Goal: Task Accomplishment & Management: Use online tool/utility

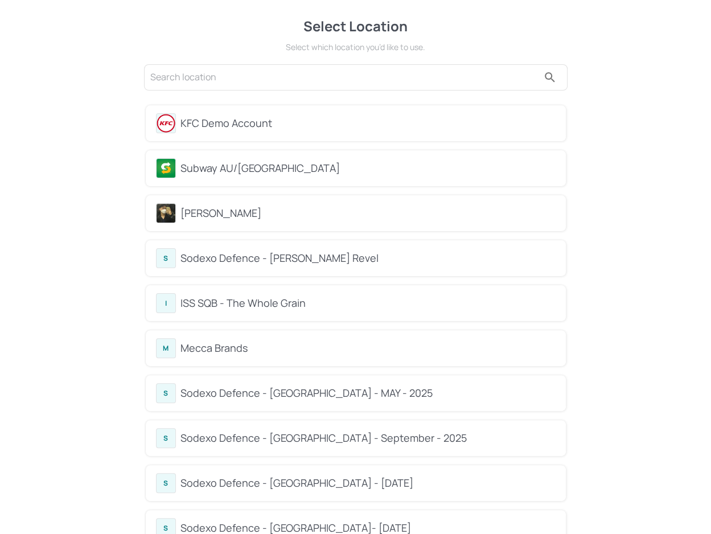
click at [260, 166] on div "Subway AU/[GEOGRAPHIC_DATA]" at bounding box center [367, 168] width 375 height 15
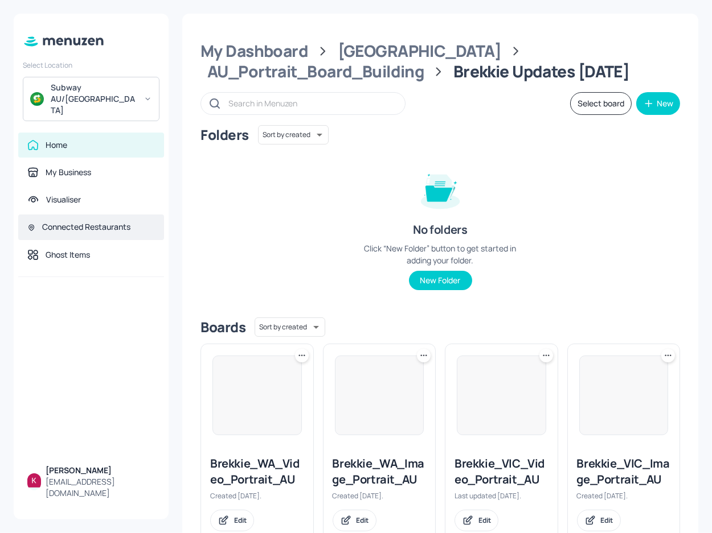
click at [99, 221] on div "Connected Restaurants" at bounding box center [86, 226] width 88 height 11
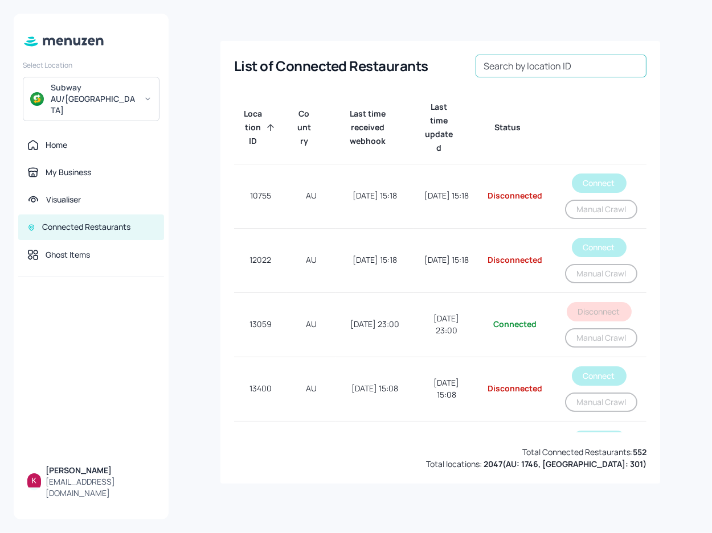
click at [528, 56] on div "Search by location ID Search by location ID" at bounding box center [560, 66] width 171 height 23
paste input "69999"
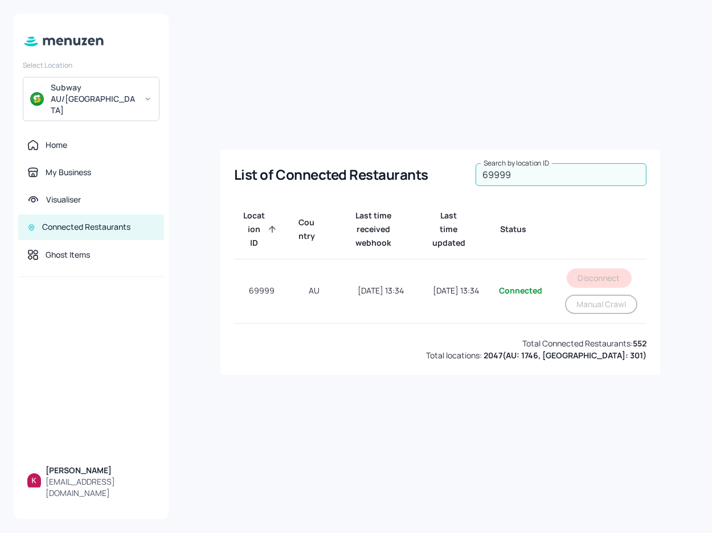
type input "69999"
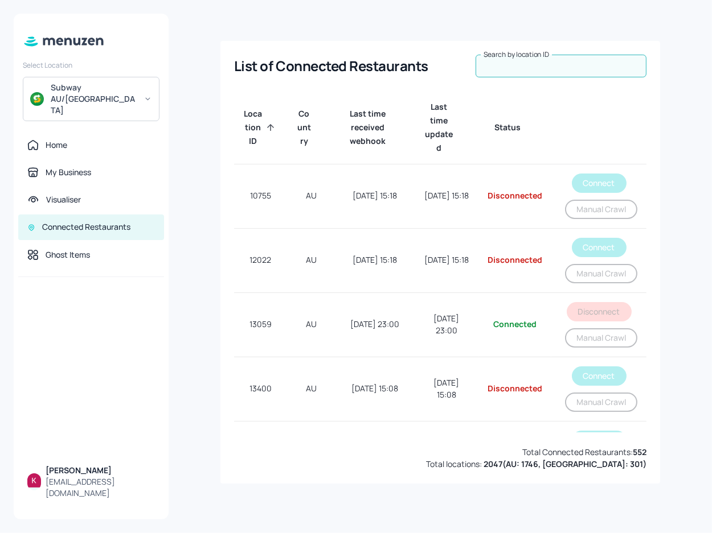
click at [566, 65] on input "Search by location ID" at bounding box center [560, 66] width 171 height 23
paste input "69999"
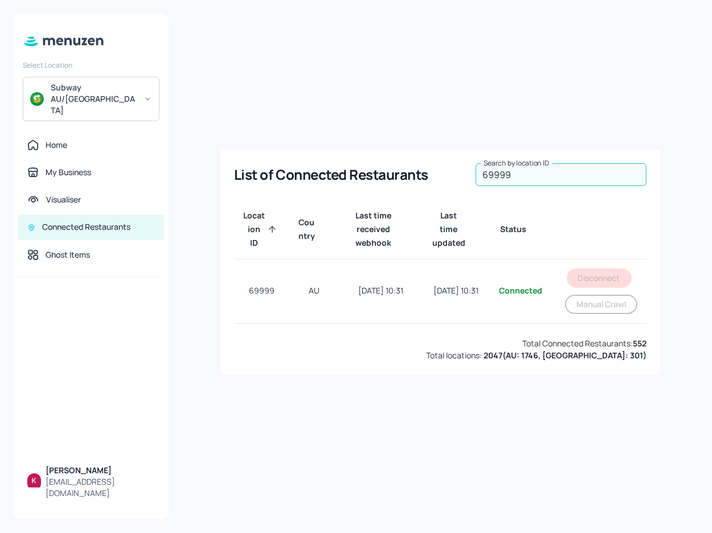
type input "69999"
drag, startPoint x: 529, startPoint y: 172, endPoint x: 424, endPoint y: 177, distance: 104.8
click at [424, 177] on div "List of Connected Restaurants Search by location ID 69999 Search by location ID" at bounding box center [440, 174] width 412 height 23
click at [507, 179] on input "69999" at bounding box center [560, 174] width 171 height 23
click at [509, 178] on input "69999" at bounding box center [560, 174] width 171 height 23
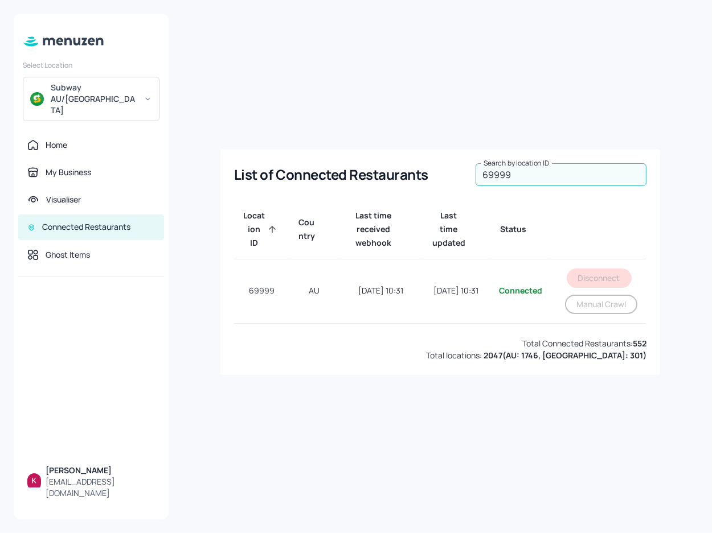
click at [509, 178] on input "69999" at bounding box center [560, 174] width 171 height 23
click at [80, 133] on div "Home" at bounding box center [91, 145] width 146 height 25
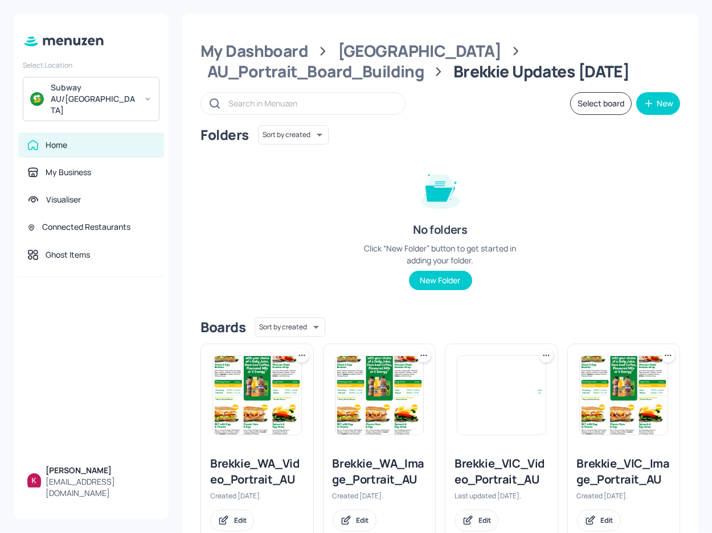
click at [276, 388] on img at bounding box center [257, 395] width 88 height 79
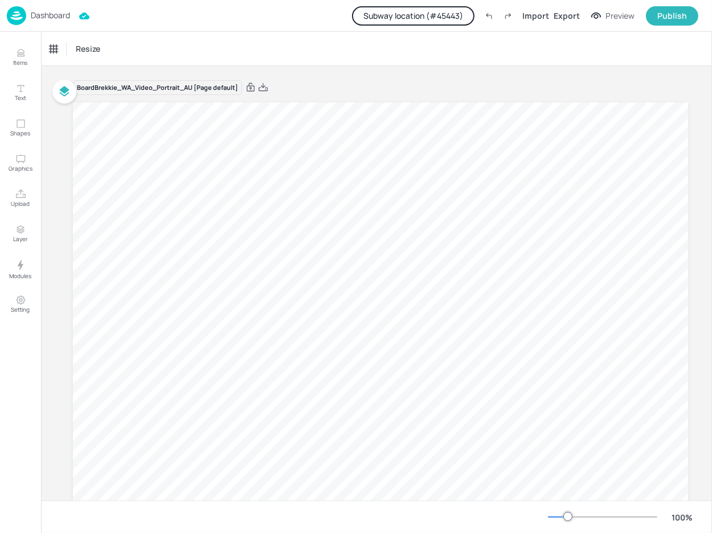
click at [447, 18] on button "Subway location (# 45443 )" at bounding box center [413, 15] width 122 height 19
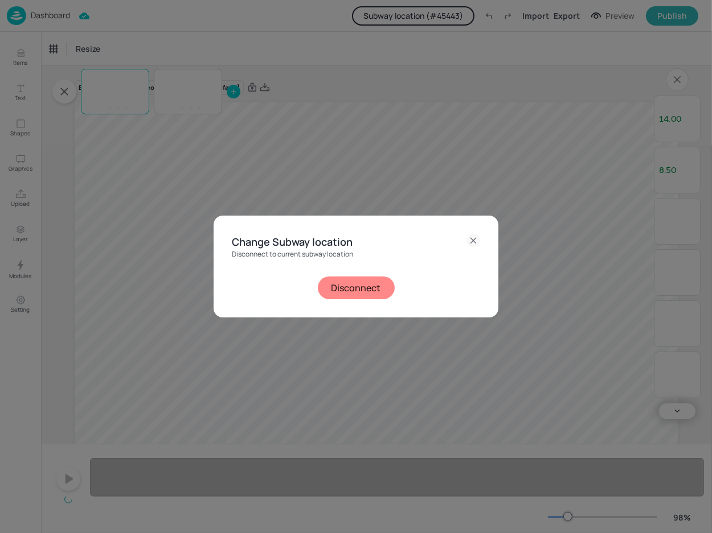
click at [355, 277] on button "Disconnect" at bounding box center [356, 288] width 77 height 23
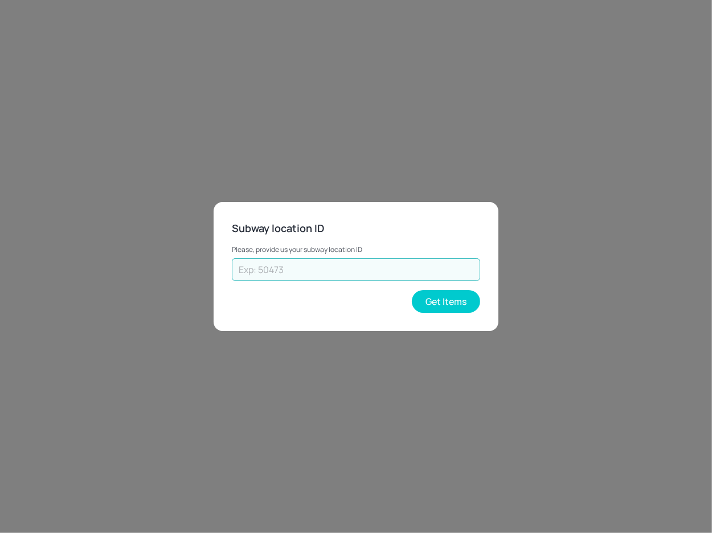
click at [312, 264] on input "text" at bounding box center [356, 269] width 248 height 23
paste input "69999"
type input "69999"
click at [433, 300] on button "Get Items" at bounding box center [446, 301] width 68 height 23
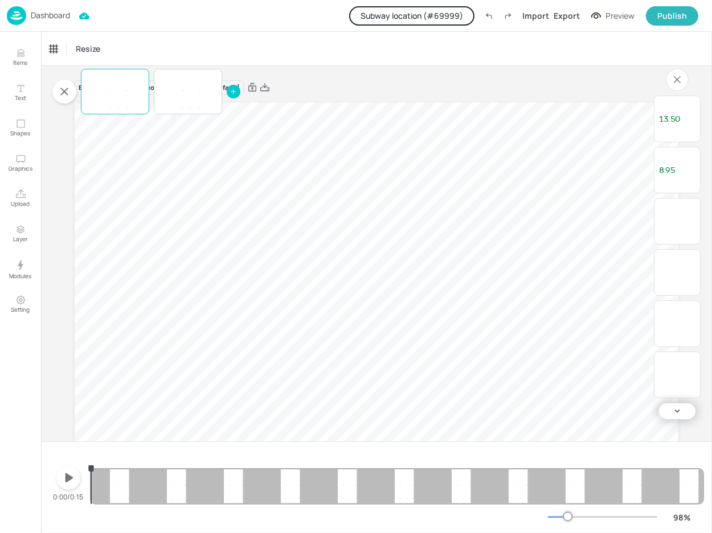
drag, startPoint x: 23, startPoint y: 47, endPoint x: 87, endPoint y: 150, distance: 121.2
click at [23, 47] on button "Items" at bounding box center [20, 57] width 33 height 33
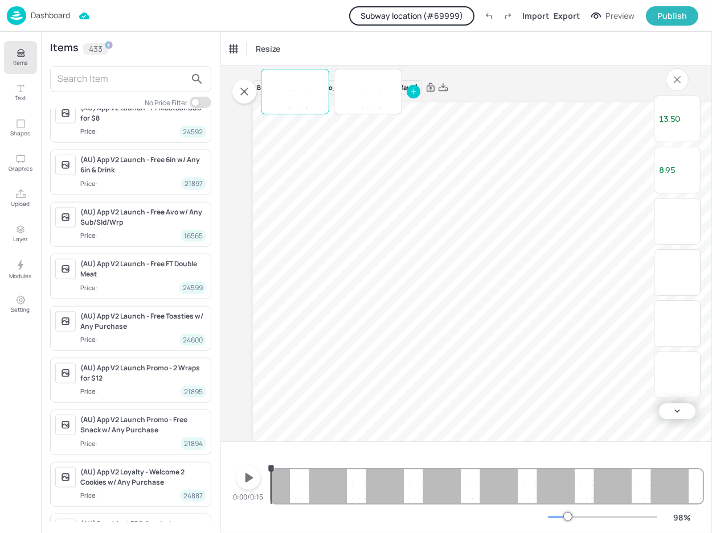
click at [198, 103] on input "checkbox" at bounding box center [195, 102] width 34 height 11
checkbox input "true"
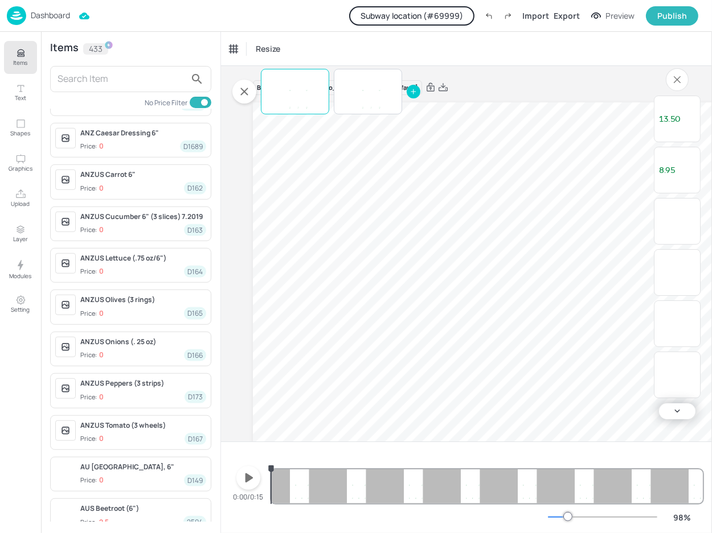
scroll to position [878, 0]
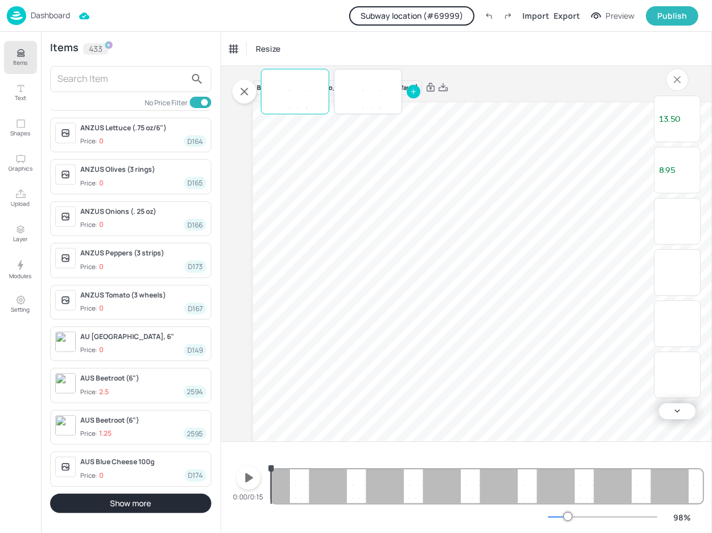
drag, startPoint x: 162, startPoint y: 496, endPoint x: 177, endPoint y: 361, distance: 135.2
click at [162, 496] on button "Show more" at bounding box center [130, 503] width 161 height 19
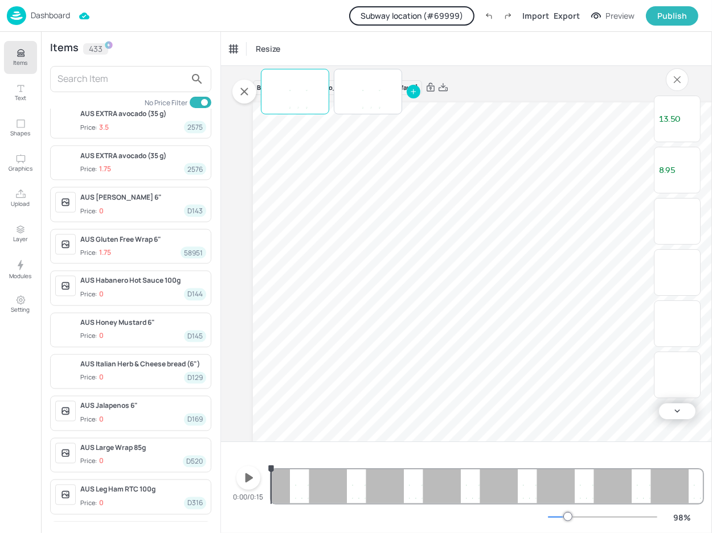
scroll to position [2143, 0]
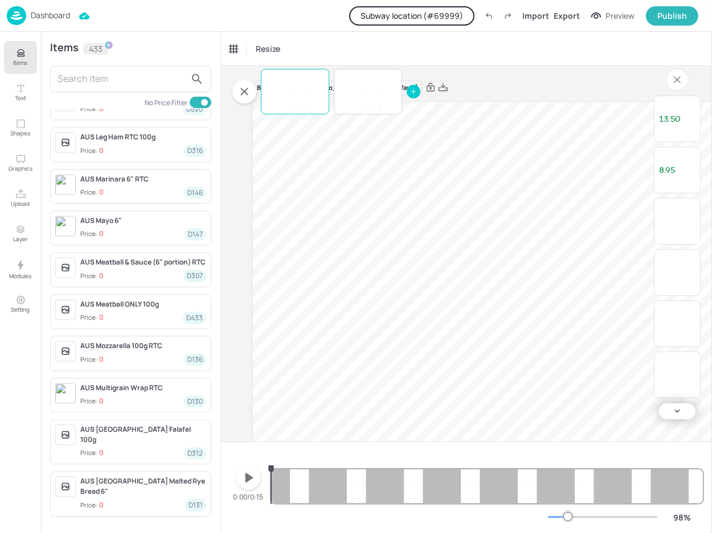
drag, startPoint x: 149, startPoint y: 498, endPoint x: 153, endPoint y: 362, distance: 135.5
click at [149, 524] on button "Show more" at bounding box center [130, 533] width 161 height 19
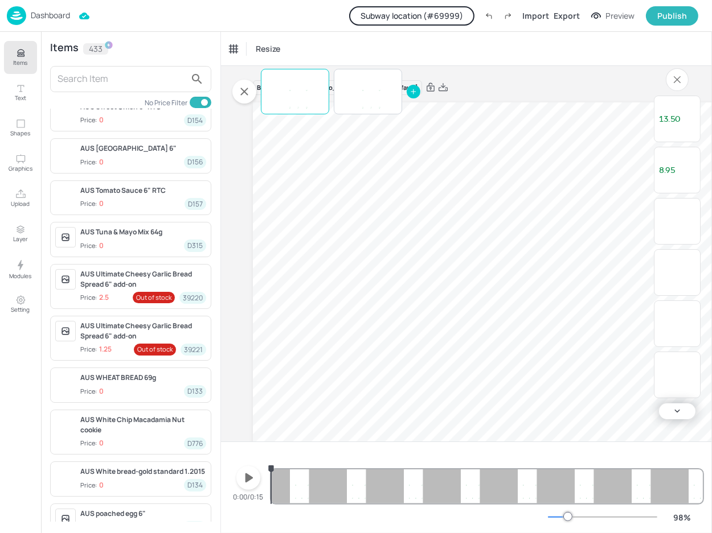
scroll to position [3428, 0]
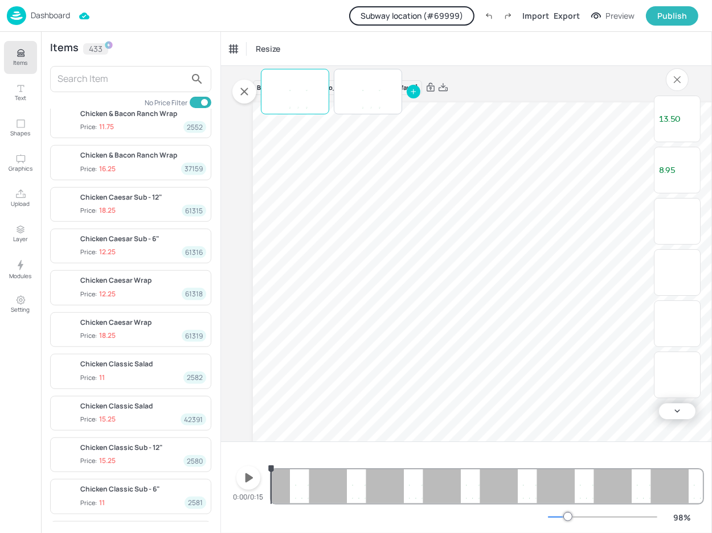
scroll to position [4682, 0]
